Goal: Task Accomplishment & Management: Complete application form

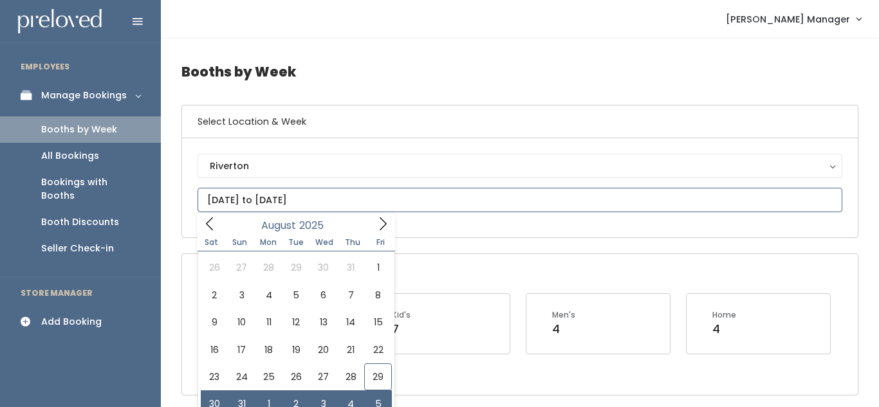
click at [288, 203] on input "August 30 to September 5" at bounding box center [519, 200] width 644 height 24
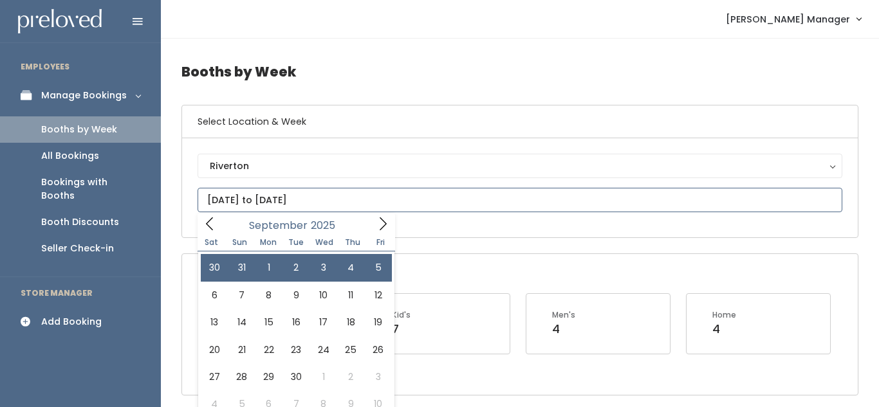
click at [381, 223] on icon at bounding box center [383, 224] width 14 height 14
type input "August 30 to September 5"
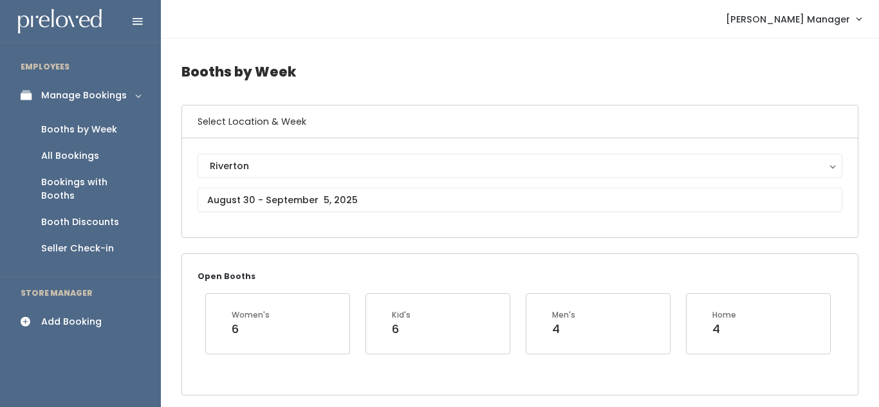
click at [80, 315] on div "Add Booking" at bounding box center [71, 322] width 60 height 14
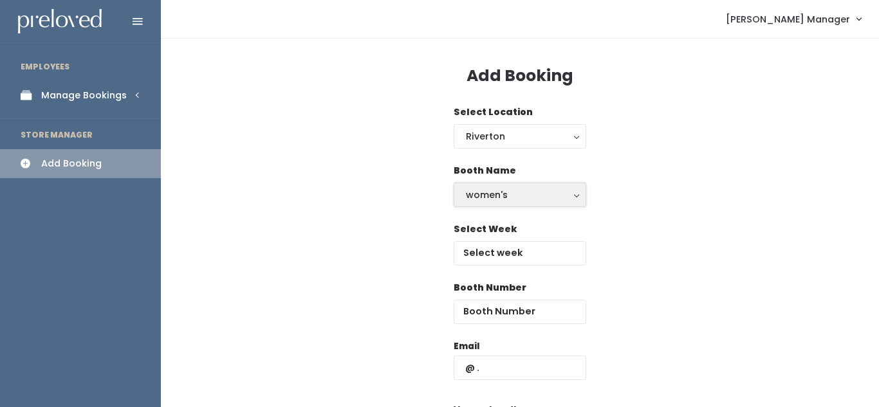
click at [513, 200] on div "women's" at bounding box center [520, 195] width 108 height 14
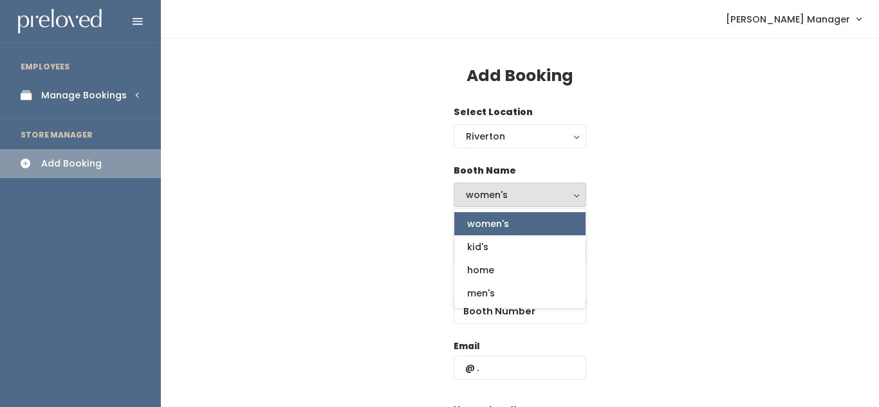
click at [509, 222] on link "women's" at bounding box center [519, 223] width 131 height 23
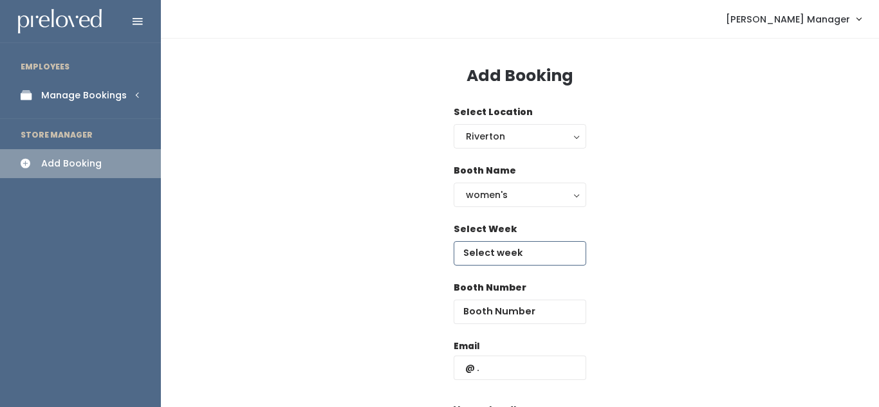
click at [505, 254] on input "text" at bounding box center [519, 253] width 132 height 24
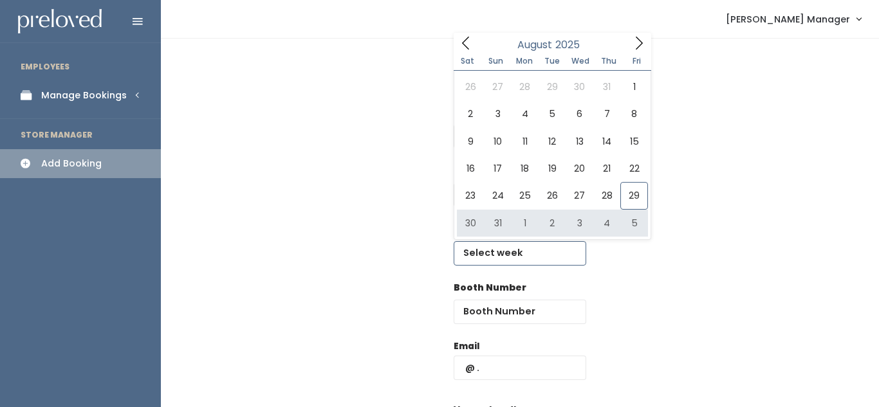
type input "August 30 to September 5"
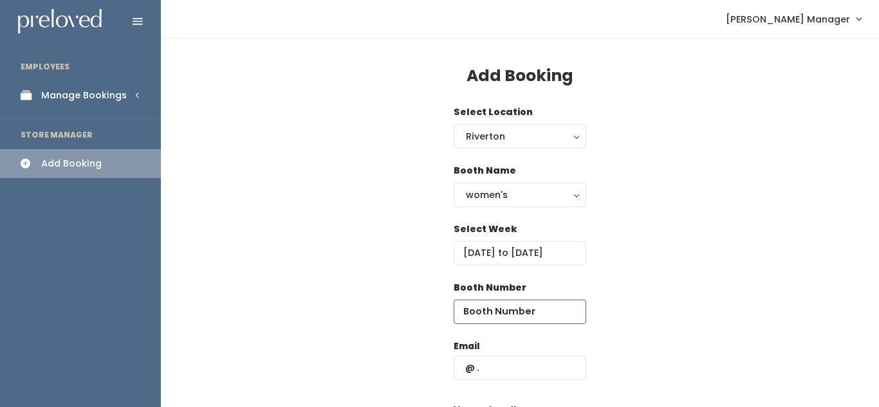
click at [502, 312] on input "number" at bounding box center [519, 312] width 132 height 24
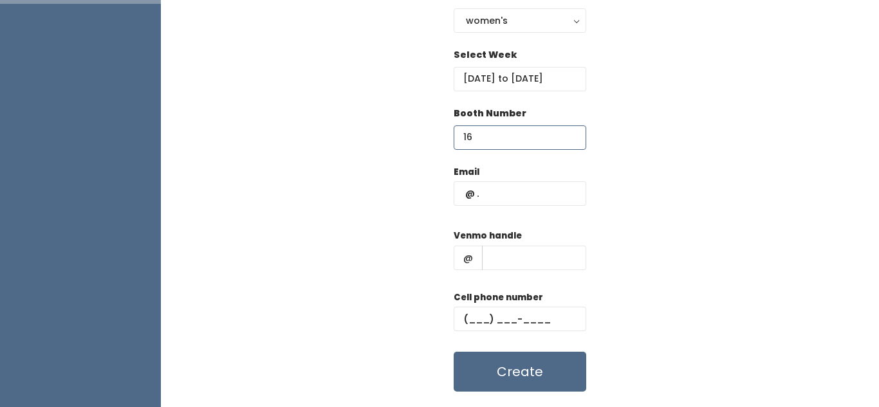
scroll to position [178, 0]
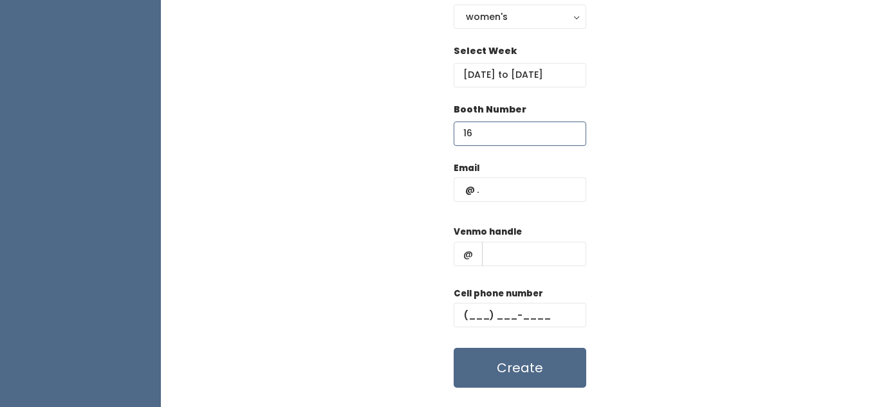
type input "16"
click at [514, 193] on input "text" at bounding box center [519, 190] width 132 height 24
type input "1"
type input "[EMAIL_ADDRESS][DOMAIN_NAME]"
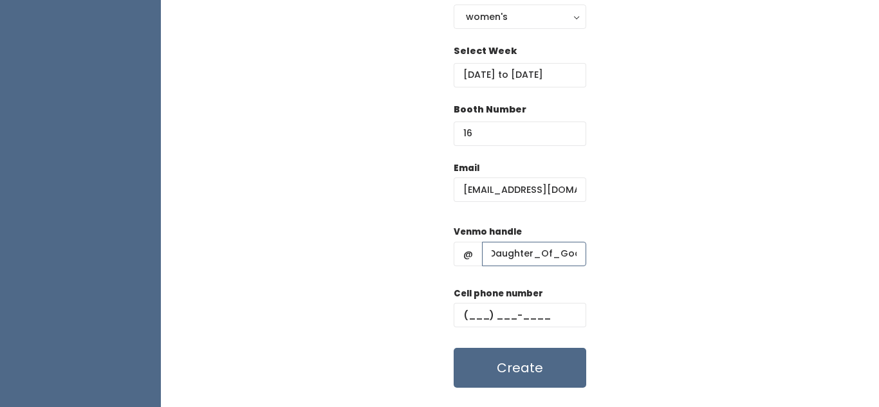
scroll to position [208, 0]
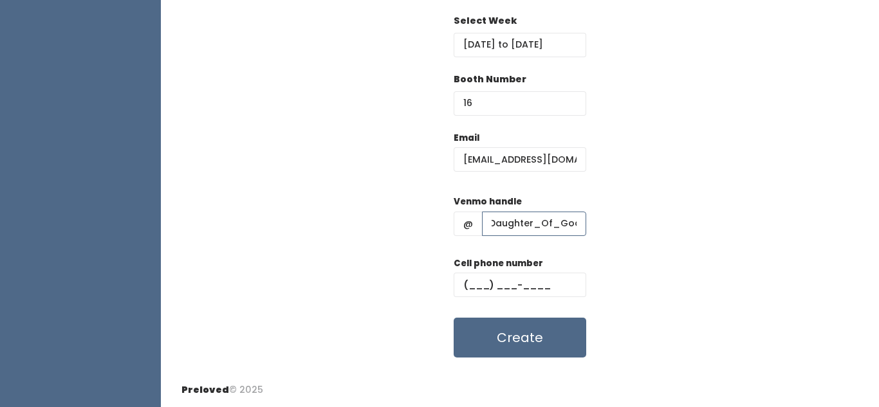
type input "Daughter_Of_God"
click at [481, 289] on input "text" at bounding box center [519, 285] width 132 height 24
type input "(385) 580-8057"
click at [526, 345] on button "Create" at bounding box center [519, 338] width 132 height 40
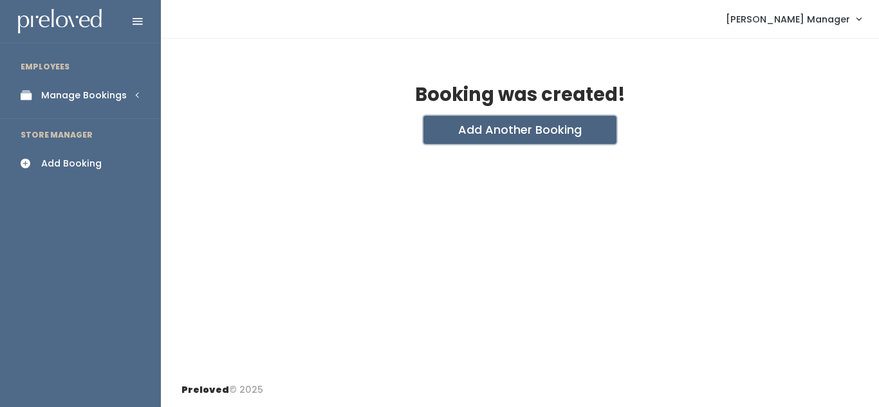
click at [496, 140] on button "Add Another Booking" at bounding box center [519, 130] width 193 height 28
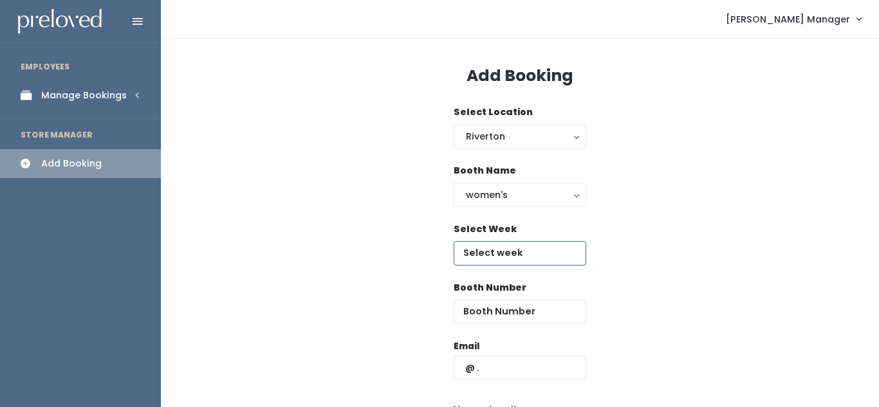
click at [498, 253] on input "text" at bounding box center [519, 253] width 132 height 24
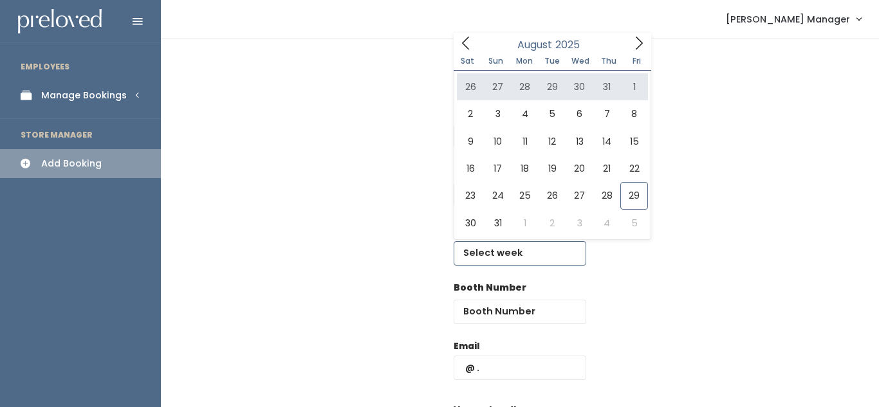
click at [632, 44] on icon at bounding box center [639, 43] width 14 height 14
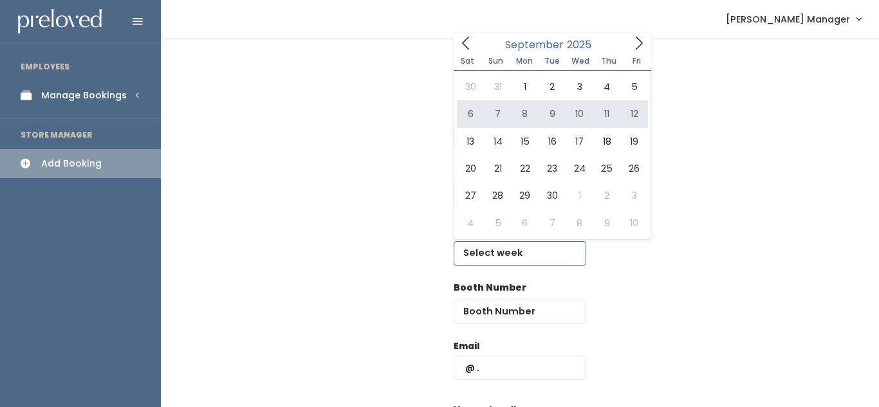
type input "[DATE] to [DATE]"
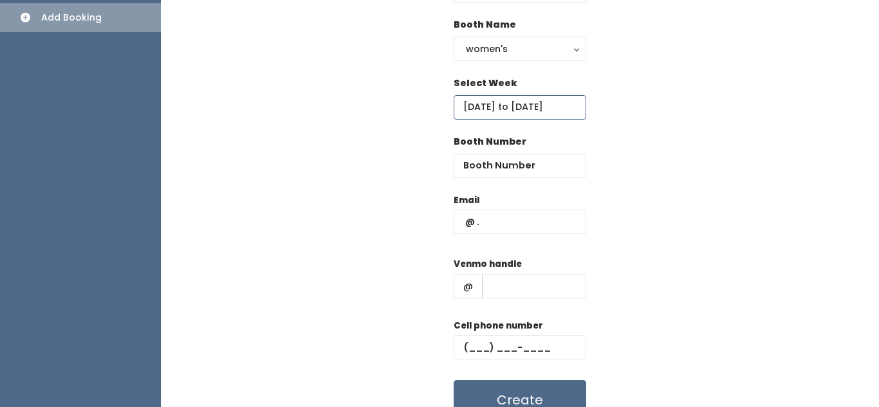
scroll to position [147, 0]
click at [502, 165] on input "number" at bounding box center [519, 165] width 132 height 24
type input "16"
click at [502, 220] on input "text" at bounding box center [519, 221] width 132 height 24
type input "d"
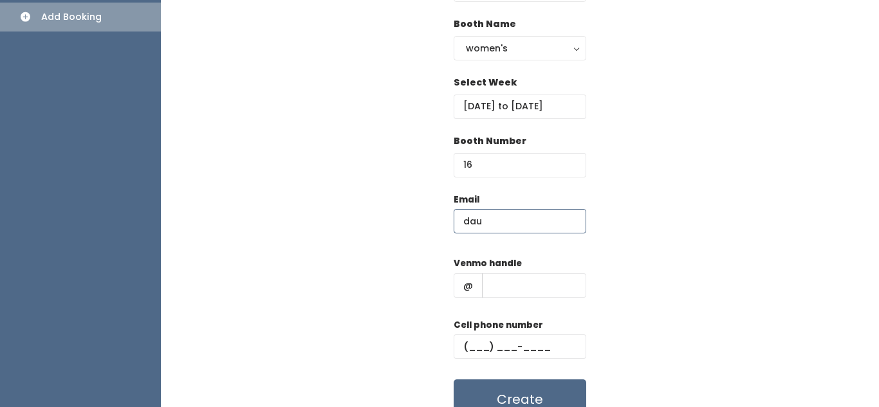
click at [504, 211] on input "dau" at bounding box center [519, 221] width 132 height 24
type input "[EMAIL_ADDRESS][DOMAIN_NAME]"
click at [511, 289] on input "text" at bounding box center [534, 285] width 104 height 24
type input "Daughter_Of_God"
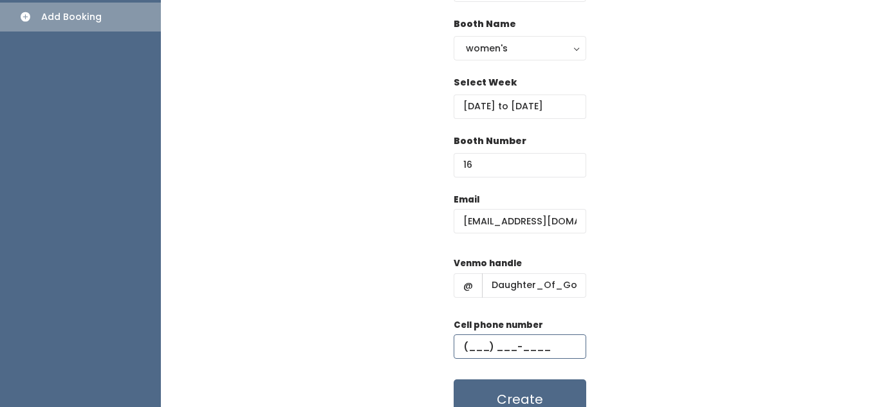
click at [482, 342] on input "text" at bounding box center [519, 346] width 132 height 24
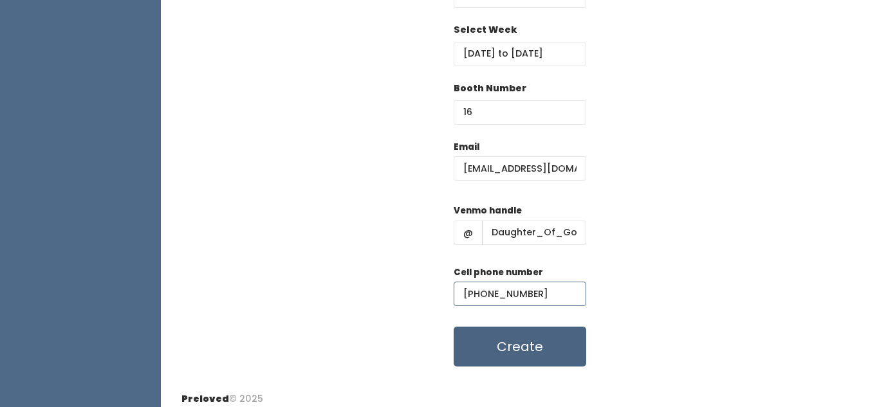
scroll to position [201, 0]
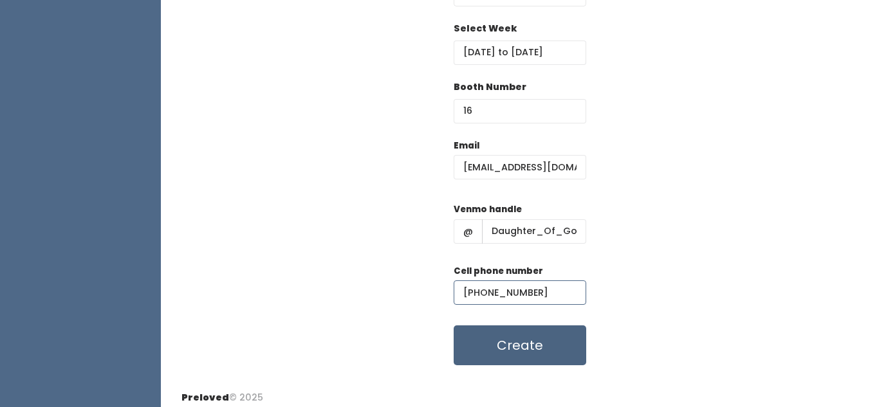
type input "(385) 580-8057"
click at [531, 344] on button "Create" at bounding box center [519, 345] width 132 height 40
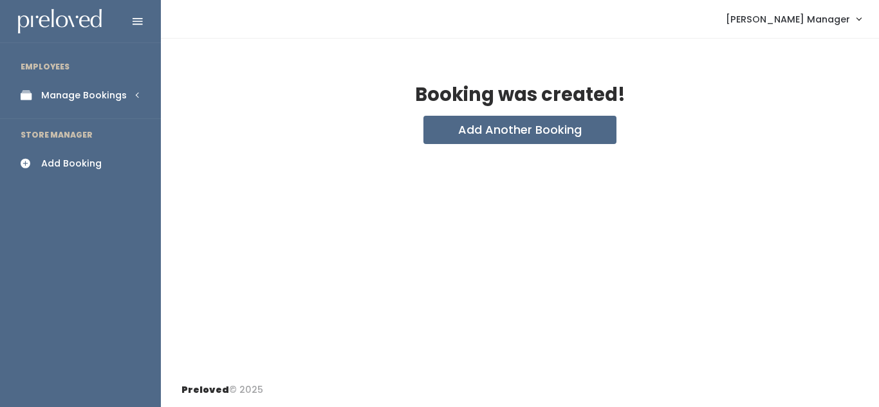
click at [89, 94] on div "Manage Bookings" at bounding box center [84, 96] width 86 height 14
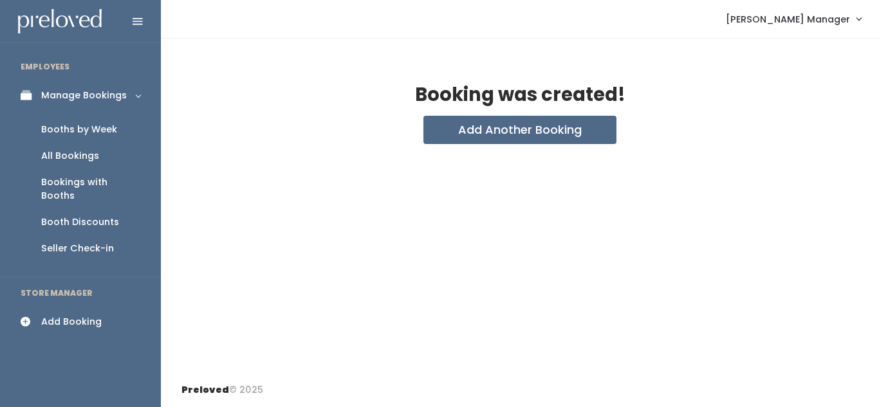
click at [81, 128] on div "Booths by Week" at bounding box center [79, 130] width 76 height 14
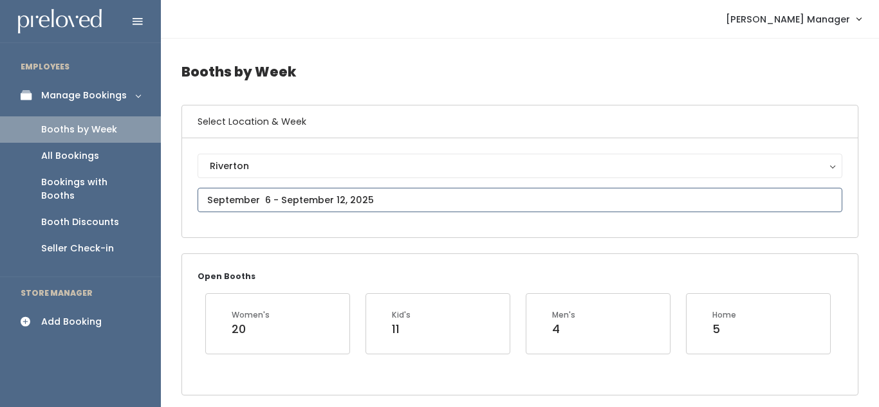
click at [286, 196] on input "text" at bounding box center [519, 200] width 644 height 24
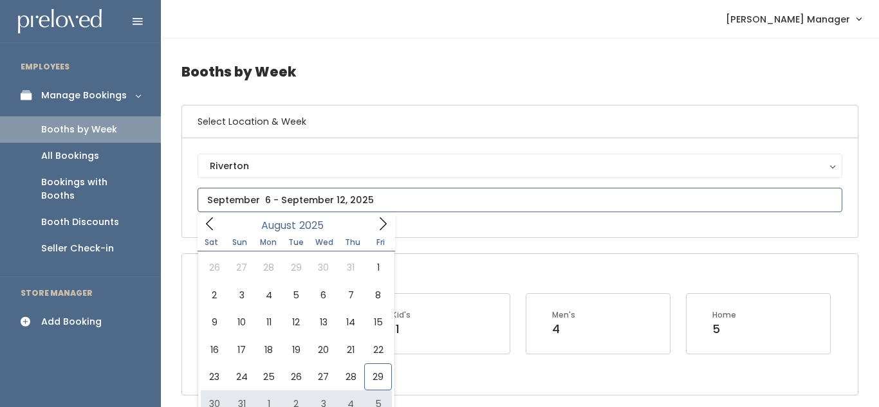
type input "August 30 to September 5"
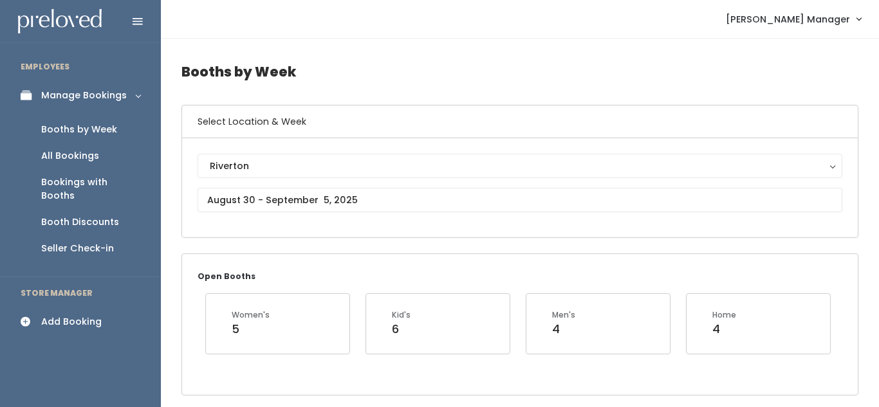
click at [57, 315] on div "Add Booking" at bounding box center [71, 322] width 60 height 14
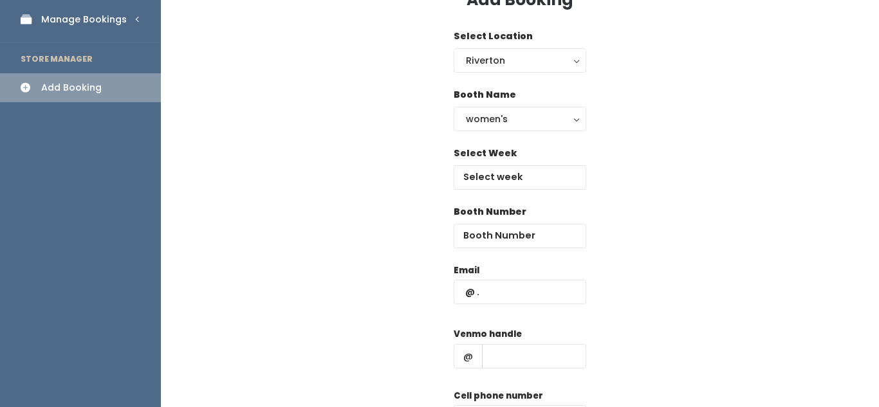
scroll to position [77, 0]
click at [516, 183] on input "text" at bounding box center [519, 176] width 132 height 24
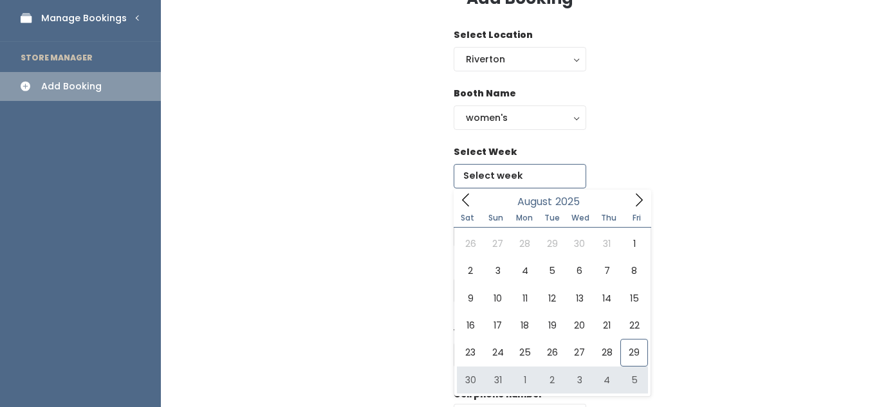
type input "August 30 to September 5"
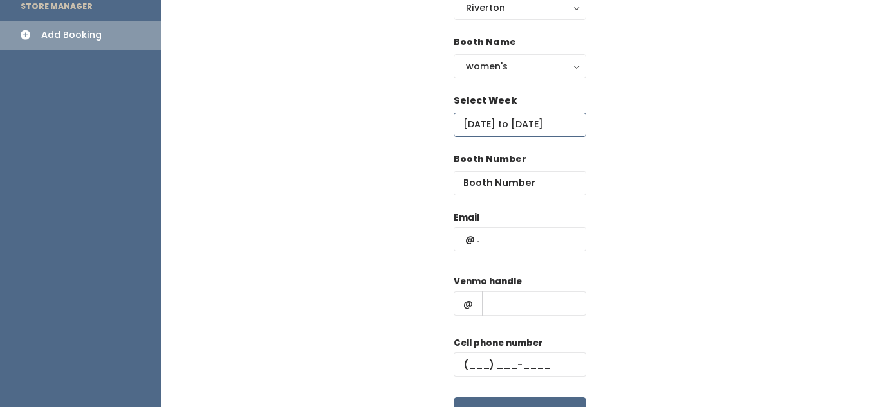
scroll to position [138, 0]
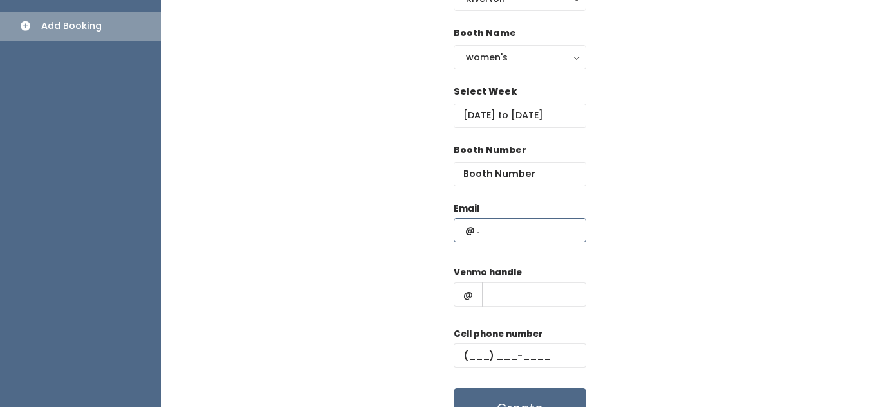
click at [495, 237] on input "text" at bounding box center [519, 230] width 132 height 24
click at [506, 176] on input "number" at bounding box center [519, 174] width 132 height 24
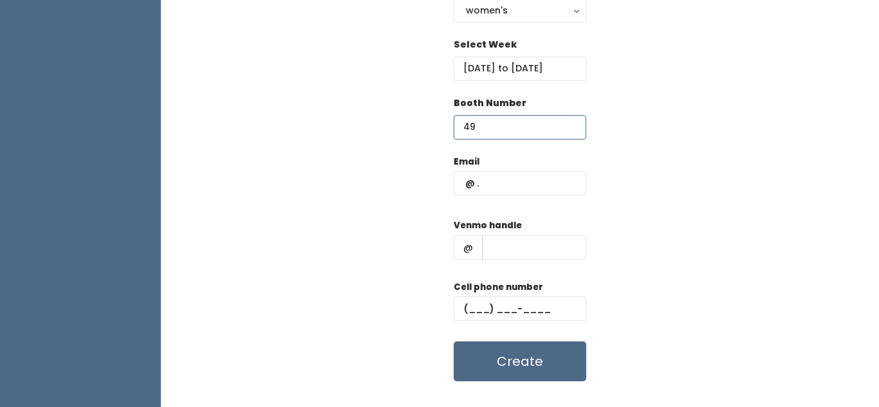
scroll to position [208, 0]
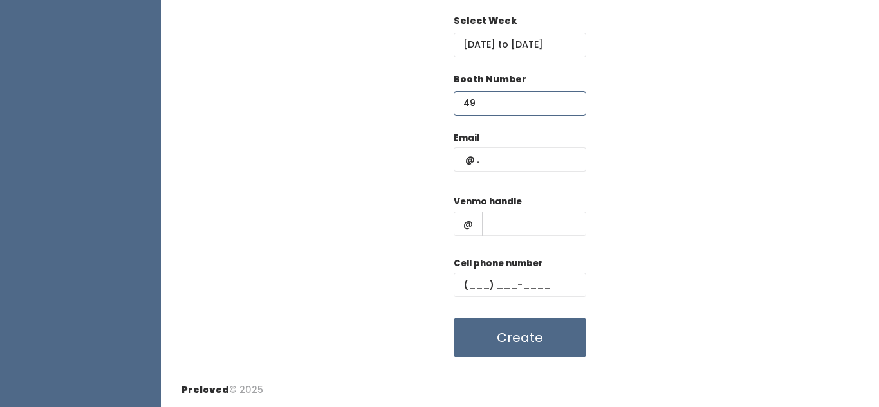
type input "49"
click at [495, 157] on input "text" at bounding box center [519, 159] width 132 height 24
type input "[EMAIL_ADDRESS][DOMAIN_NAME]"
click at [509, 224] on input "text" at bounding box center [534, 224] width 104 height 24
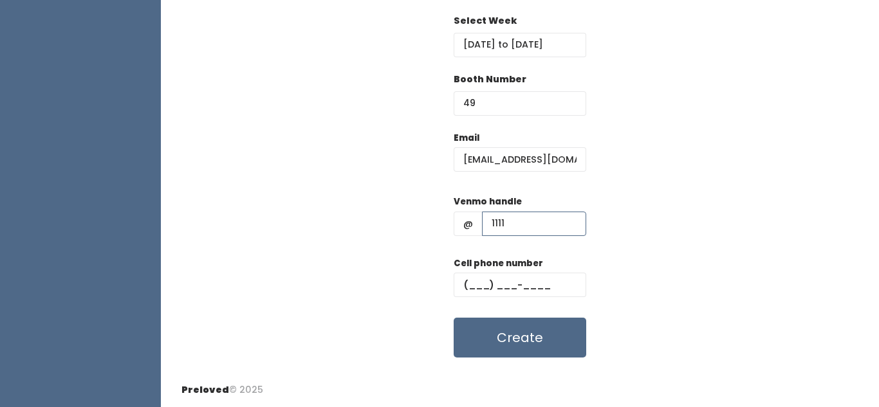
type input "1111"
click at [482, 278] on input "text" at bounding box center [519, 285] width 132 height 24
type input "(111) ___-____"
click at [512, 342] on button "Create" at bounding box center [519, 338] width 132 height 40
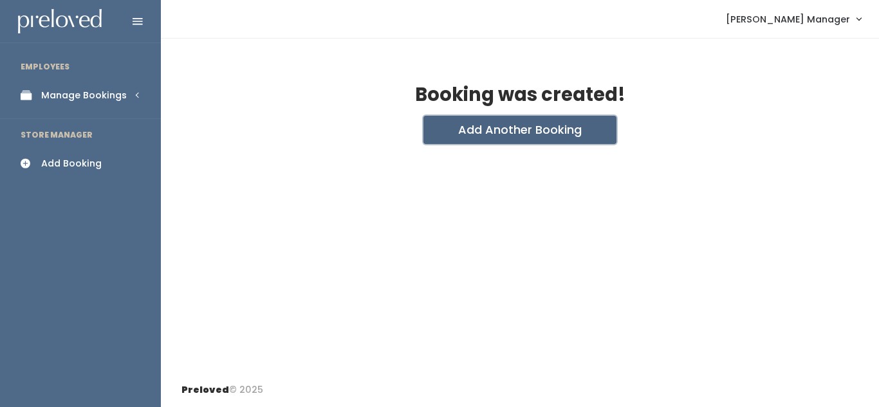
click at [509, 122] on button "Add Another Booking" at bounding box center [519, 130] width 193 height 28
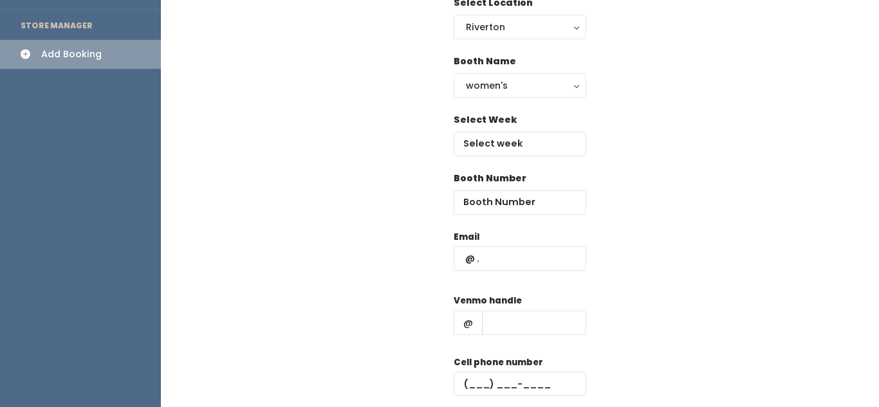
scroll to position [114, 0]
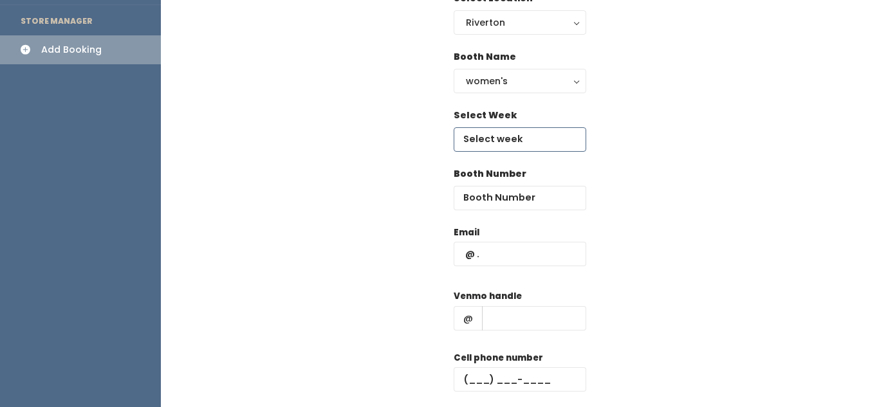
click at [492, 141] on body "EMPLOYEES Manage Bookings Booths by Week All Bookings Bookings with Booths Boot…" at bounding box center [439, 193] width 879 height 615
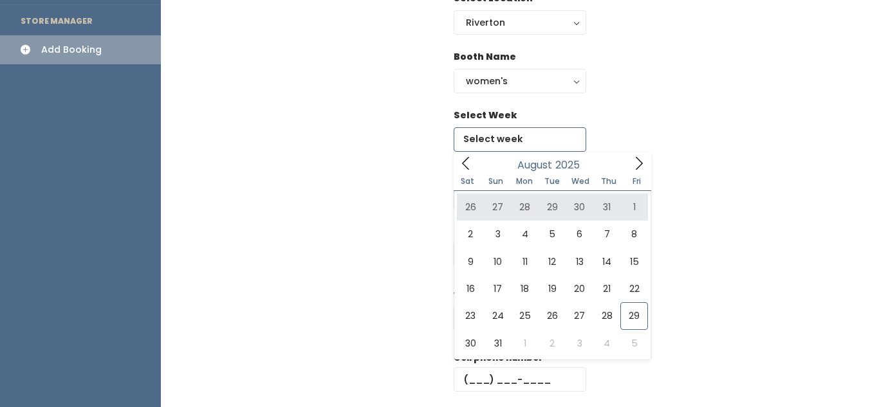
click at [640, 171] on span at bounding box center [638, 163] width 24 height 20
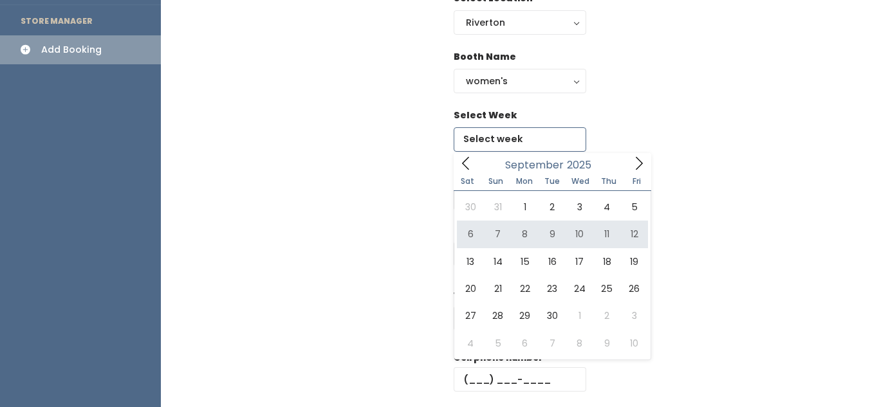
type input "September 6 to September 12"
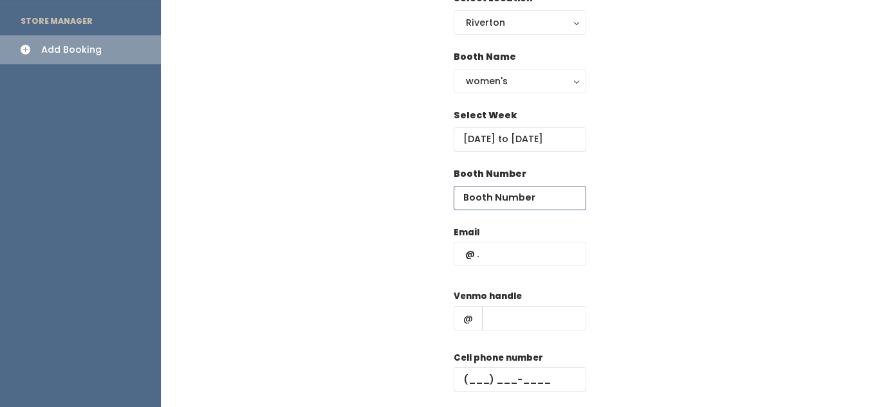
click at [513, 203] on input "number" at bounding box center [519, 198] width 132 height 24
type input "49"
click at [505, 250] on input "text" at bounding box center [519, 254] width 132 height 24
type input "[EMAIL_ADDRESS][DOMAIN_NAME]"
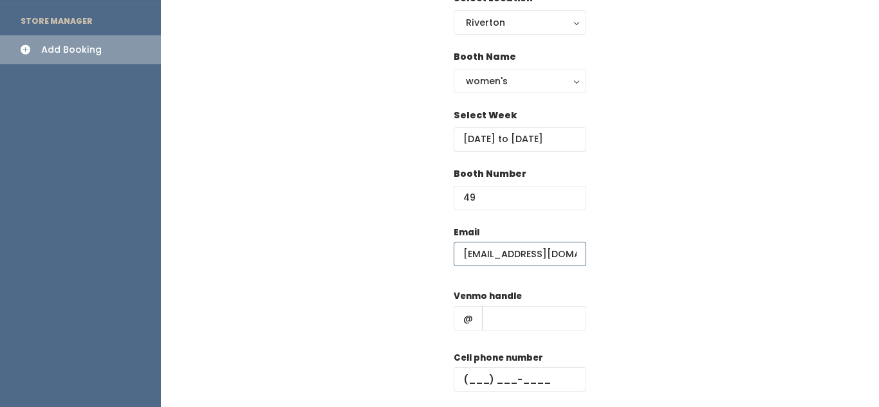
scroll to position [208, 0]
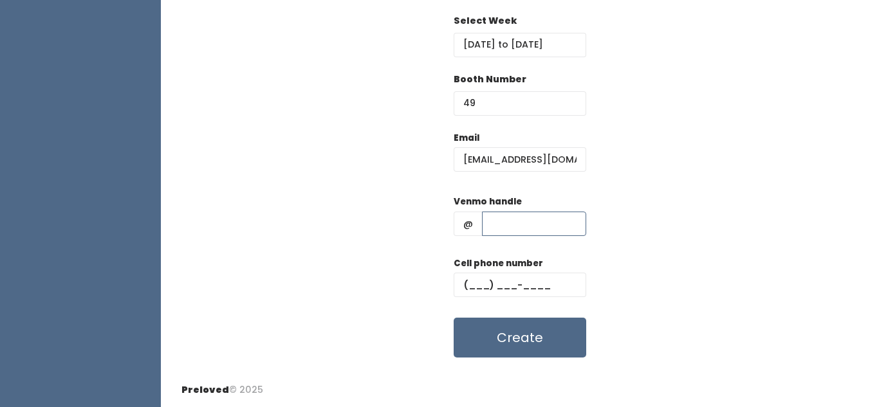
click at [513, 216] on input "text" at bounding box center [534, 224] width 104 height 24
type input "111"
click at [482, 278] on input "text" at bounding box center [519, 285] width 132 height 24
type input "(111) ___-____"
click at [513, 352] on button "Create" at bounding box center [519, 338] width 132 height 40
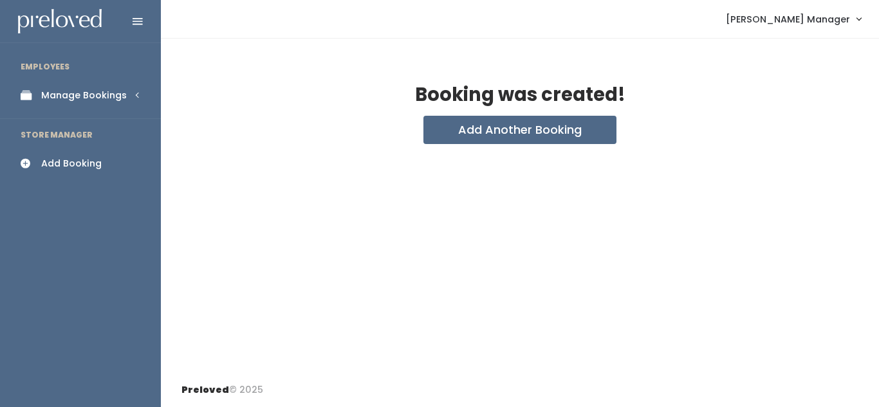
click at [513, 352] on div "Booking was created! Add Another Booking" at bounding box center [520, 206] width 718 height 334
click at [81, 100] on div "Manage Bookings" at bounding box center [84, 96] width 86 height 14
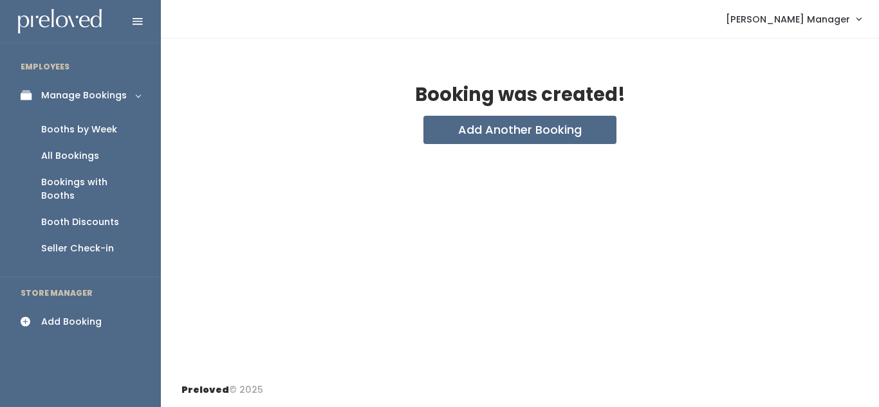
click at [63, 131] on div "Booths by Week" at bounding box center [79, 130] width 76 height 14
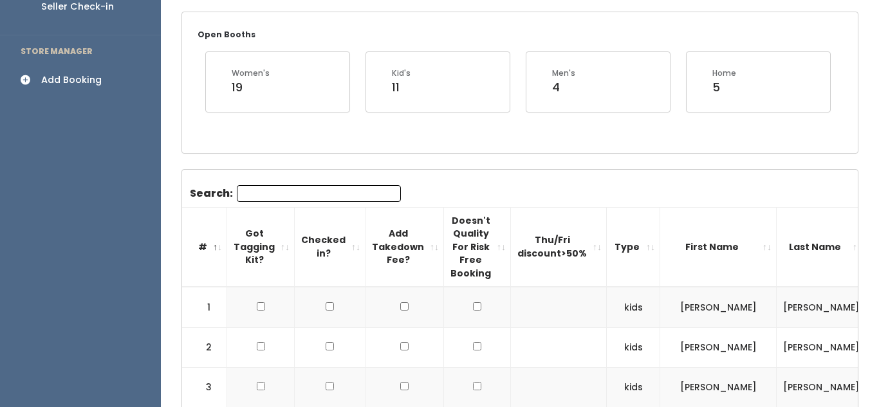
scroll to position [51, 0]
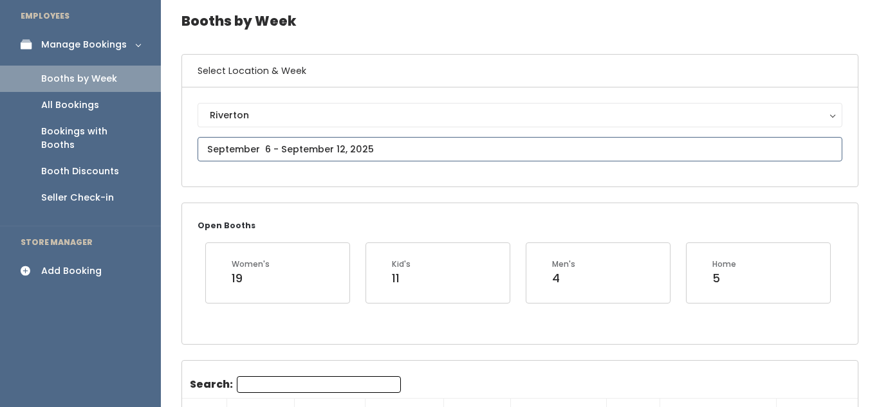
click at [284, 151] on input "text" at bounding box center [519, 149] width 644 height 24
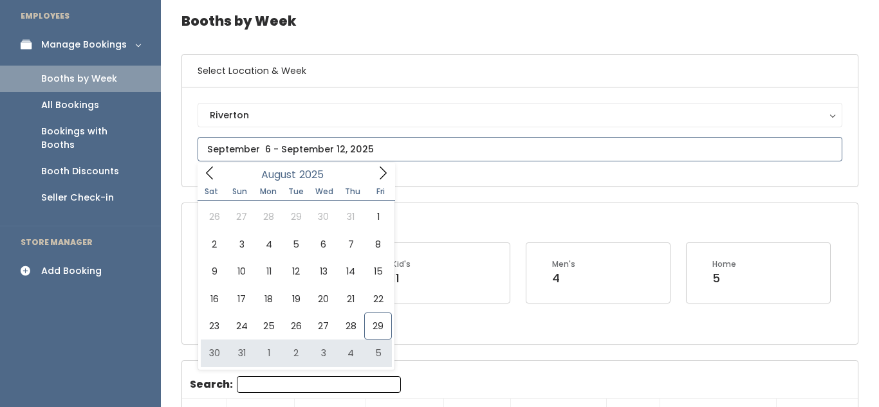
type input "August 30 to September 5"
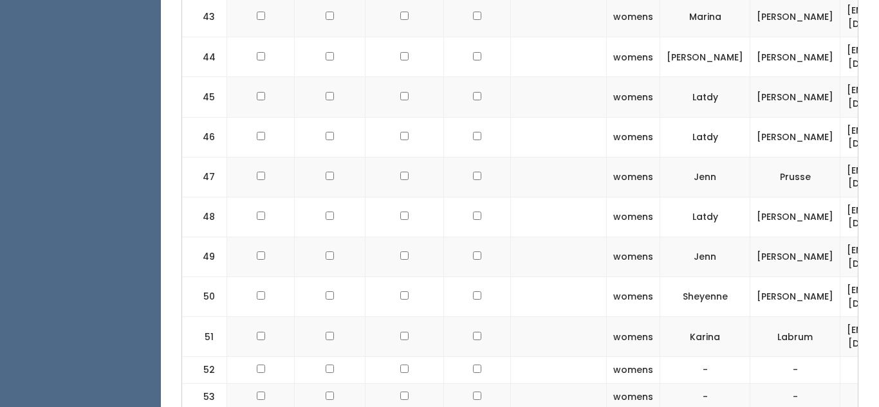
scroll to position [2288, 0]
